Goal: Information Seeking & Learning: Learn about a topic

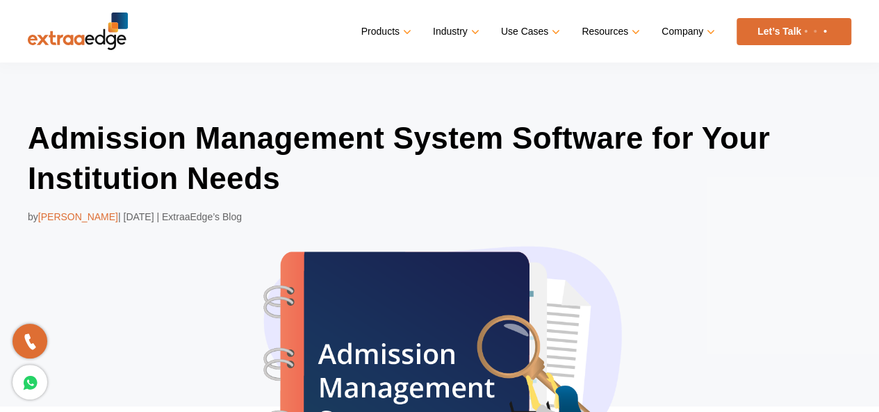
click at [117, 24] on img at bounding box center [78, 32] width 100 height 38
drag, startPoint x: 89, startPoint y: 30, endPoint x: 324, endPoint y: 83, distance: 240.8
click at [324, 83] on div "Admission Management System Software for Your Institution Needs by Abhishek Bal…" at bounding box center [439, 349] width 879 height 573
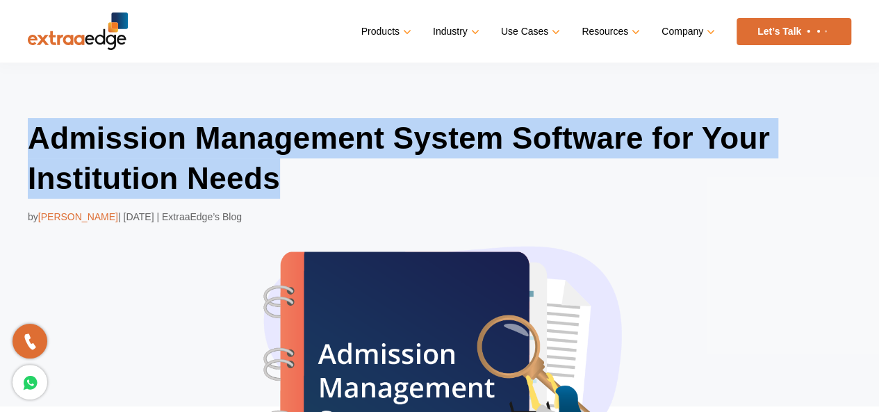
drag, startPoint x: 28, startPoint y: 124, endPoint x: 314, endPoint y: 181, distance: 292.2
click at [314, 181] on h1 "Admission Management System Software for Your Institution Needs" at bounding box center [440, 158] width 824 height 80
copy h1 "Admission Management System Software for Your Institution Needs"
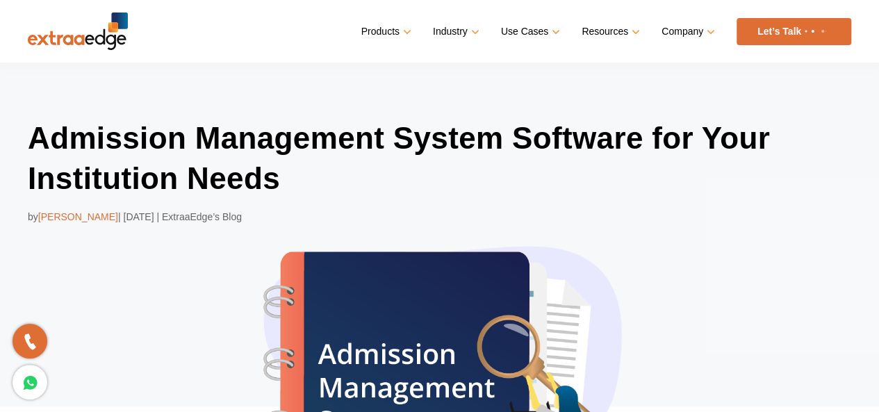
click at [141, 88] on div "Admission Management System Software for Your Institution Needs by [PERSON_NAME…" at bounding box center [439, 349] width 879 height 573
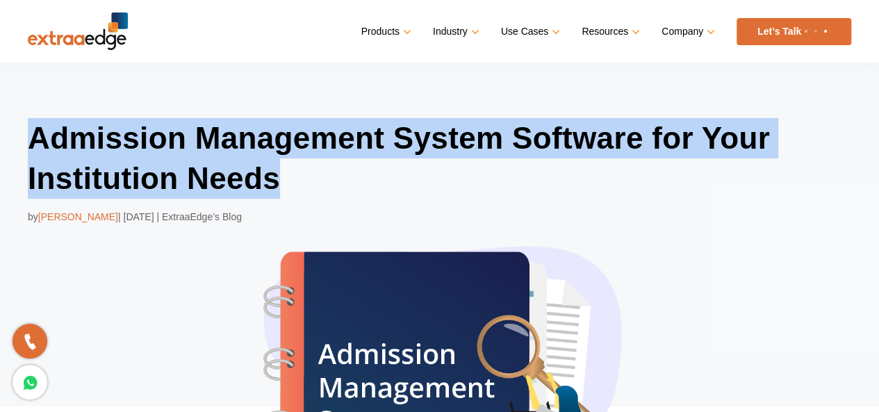
drag, startPoint x: 29, startPoint y: 140, endPoint x: 298, endPoint y: 187, distance: 272.4
click at [298, 187] on h1 "Admission Management System Software for Your Institution Needs" at bounding box center [440, 158] width 824 height 80
copy h1 "Admission Management System Software for Your Institution Needs"
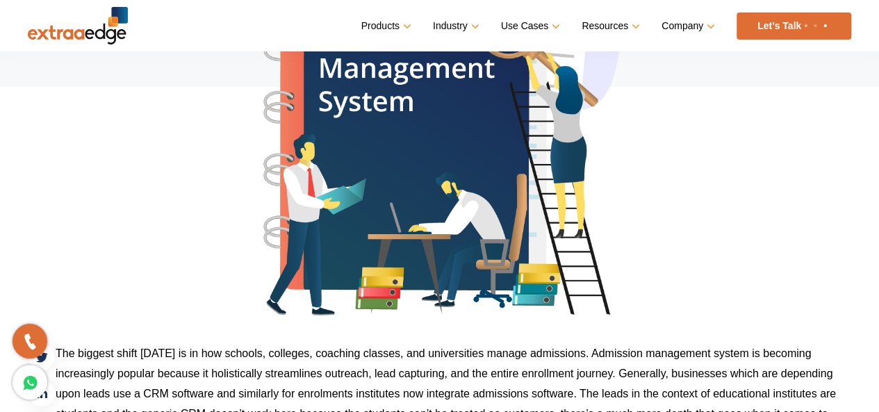
scroll to position [336, 0]
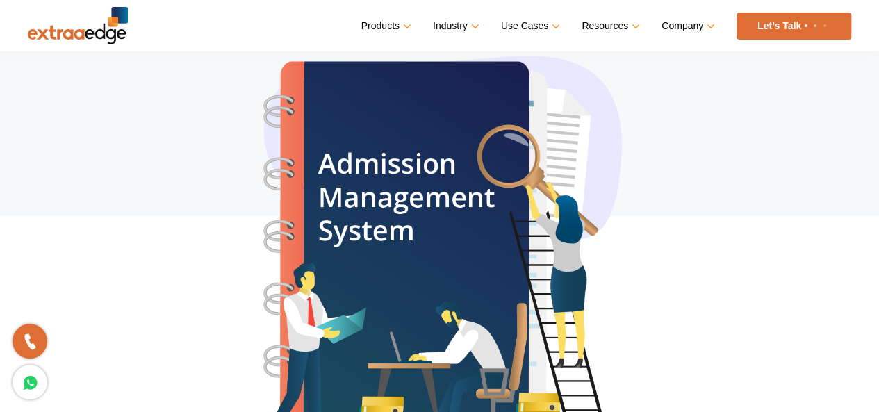
scroll to position [190, 0]
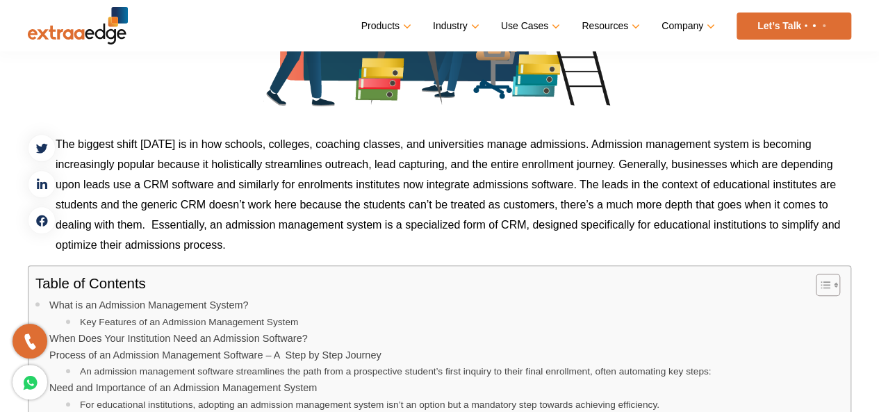
scroll to position [528, 0]
drag, startPoint x: 57, startPoint y: 145, endPoint x: 82, endPoint y: 113, distance: 40.1
drag, startPoint x: 46, startPoint y: 149, endPoint x: 110, endPoint y: 89, distance: 88.0
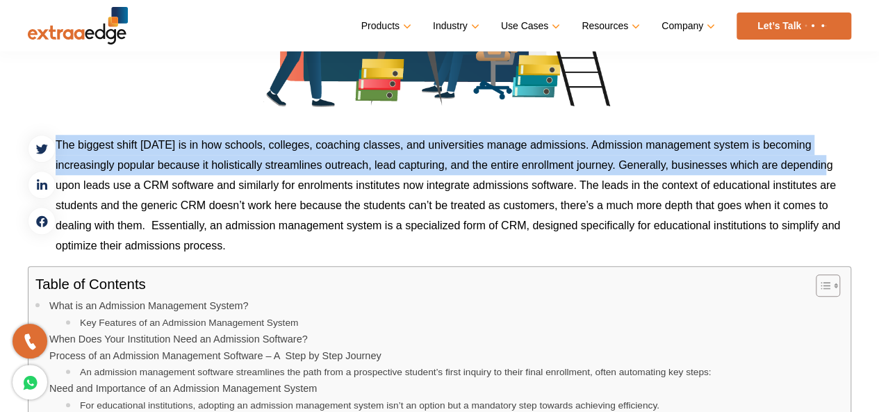
drag, startPoint x: 57, startPoint y: 144, endPoint x: 856, endPoint y: 172, distance: 799.3
copy p "The biggest shift today is in how schools, colleges, coaching classes, and univ…"
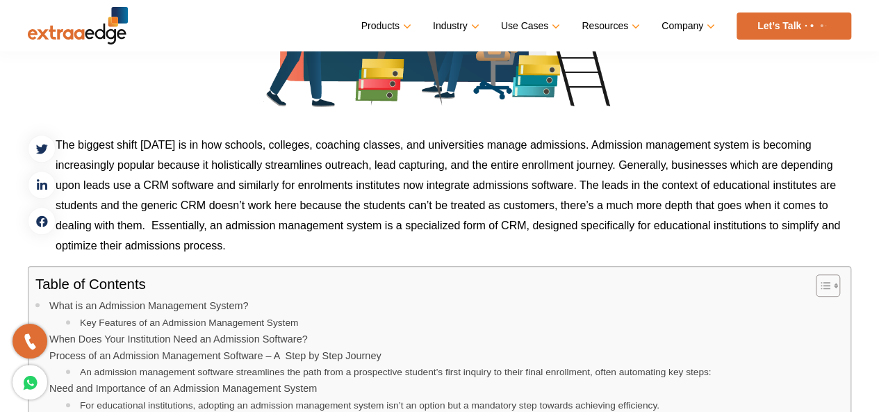
click at [177, 183] on p "The biggest shift [DATE] is in how schools, colleges, coaching classes, and uni…" at bounding box center [440, 195] width 824 height 121
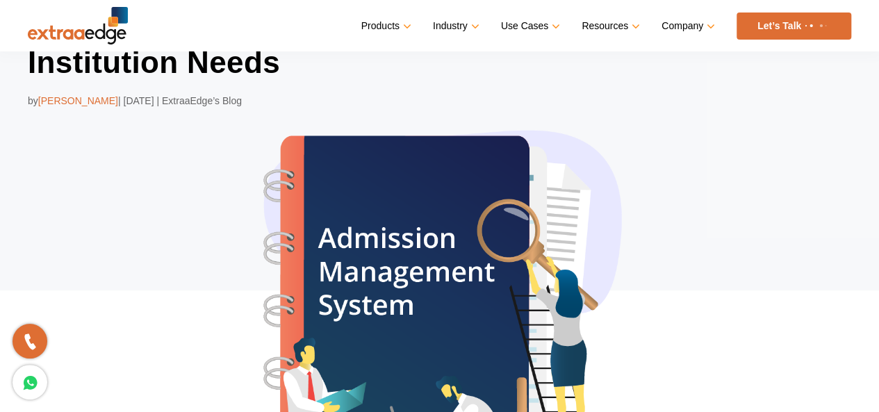
scroll to position [0, 0]
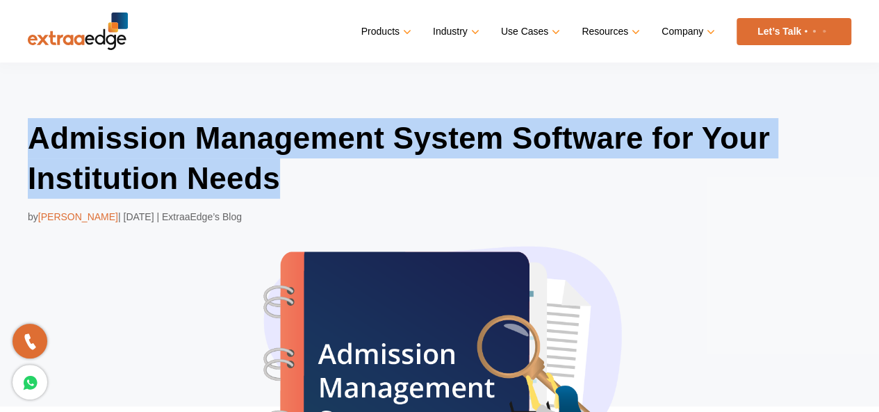
drag, startPoint x: 29, startPoint y: 128, endPoint x: 316, endPoint y: 177, distance: 291.3
click at [316, 177] on h1 "Admission Management System Software for Your Institution Needs" at bounding box center [440, 158] width 824 height 80
copy h1 "Admission Management System Software for Your Institution Needs"
click at [325, 191] on h1 "Admission Management System Software for Your Institution Needs" at bounding box center [440, 158] width 824 height 80
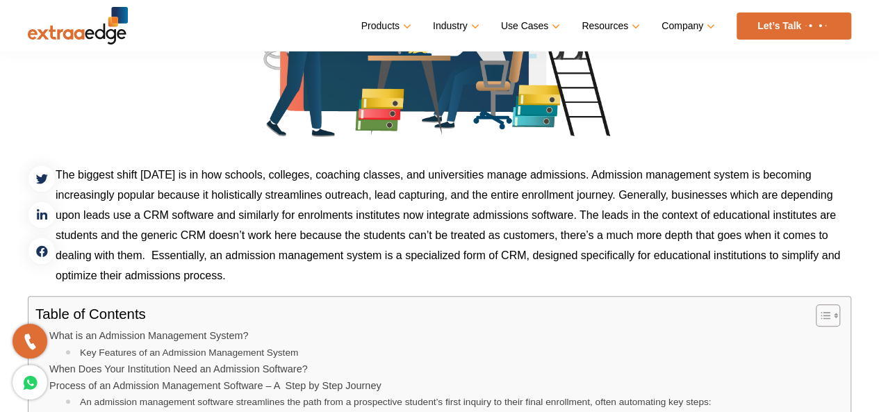
scroll to position [499, 0]
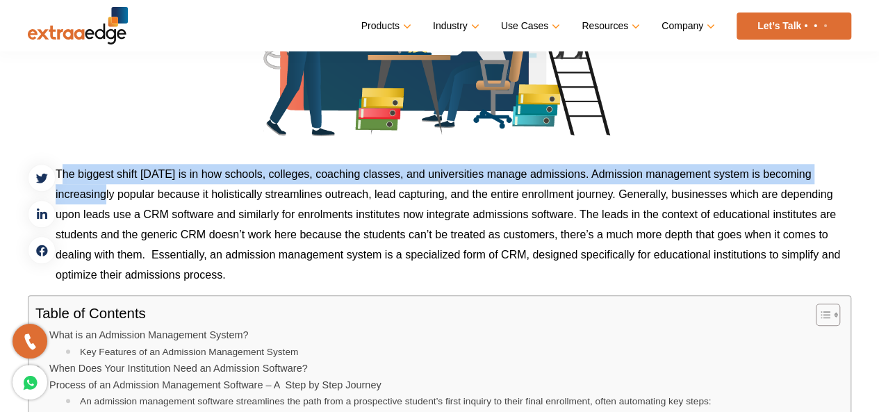
drag, startPoint x: 60, startPoint y: 171, endPoint x: 110, endPoint y: 187, distance: 51.9
click at [110, 187] on p "The biggest shift [DATE] is in how schools, colleges, coaching classes, and uni…" at bounding box center [440, 224] width 824 height 121
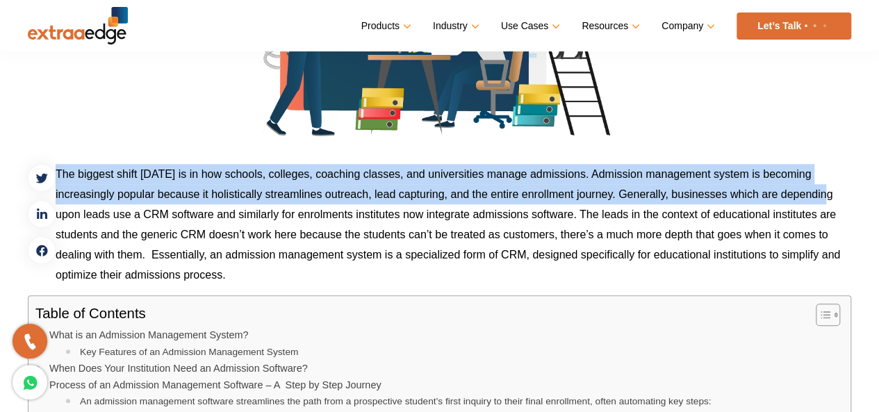
drag, startPoint x: 54, startPoint y: 167, endPoint x: 886, endPoint y: 189, distance: 831.8
copy div "The biggest shift today is in how schools, colleges, coaching classes, and univ…"
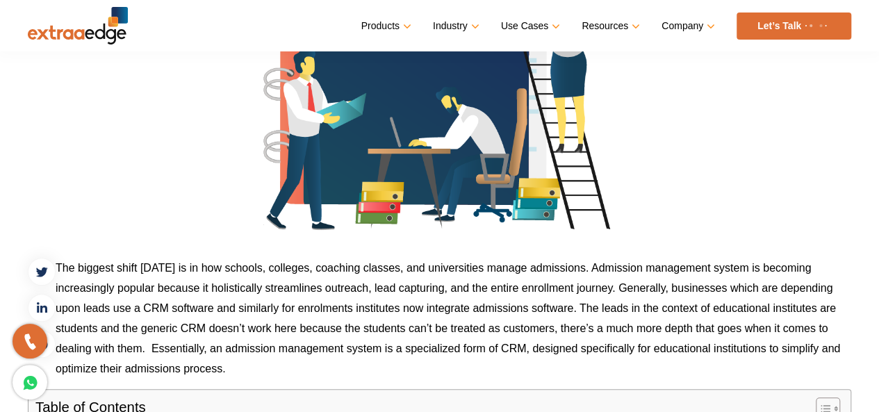
scroll to position [402, 0]
